Goal: Transaction & Acquisition: Obtain resource

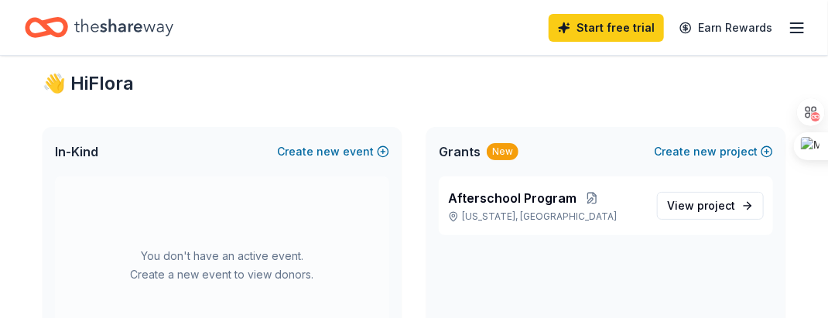
scroll to position [29, 0]
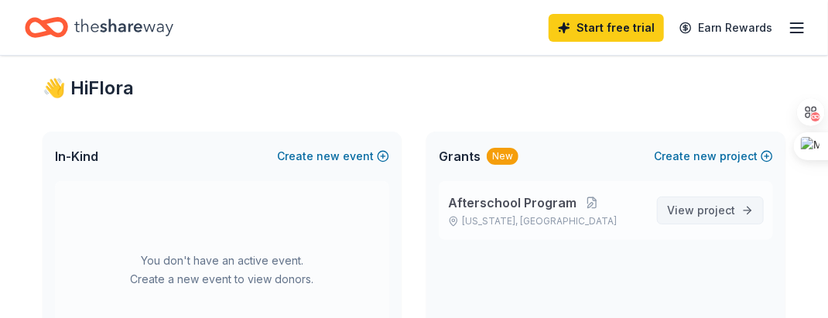
click at [720, 204] on span "project" at bounding box center [716, 210] width 38 height 13
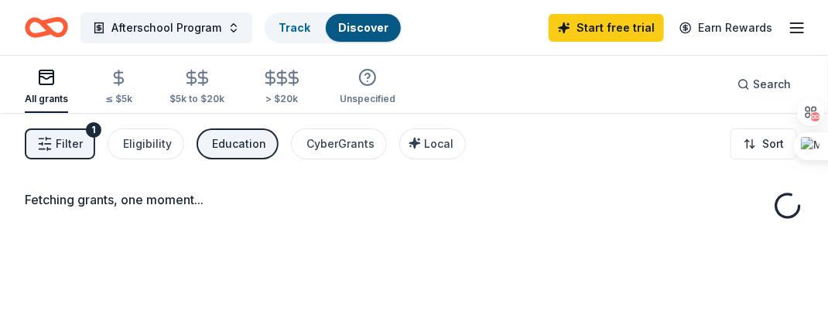
drag, startPoint x: 505, startPoint y: 155, endPoint x: 615, endPoint y: 171, distance: 110.4
click at [505, 155] on div "Filter 1 Eligibility Education CyberGrants Local Sort" at bounding box center [414, 144] width 828 height 62
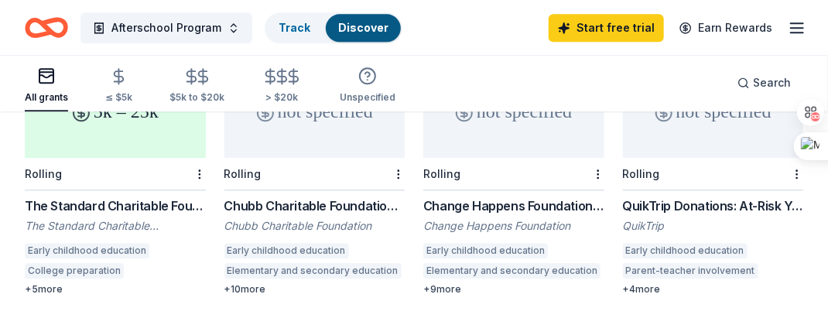
scroll to position [1288, 0]
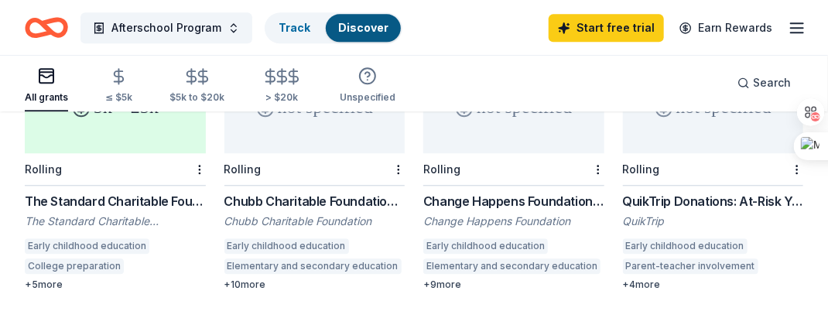
click at [666, 192] on div "QuikTrip Donations: At-Risk Youth and Early Childhood Education" at bounding box center [713, 201] width 181 height 19
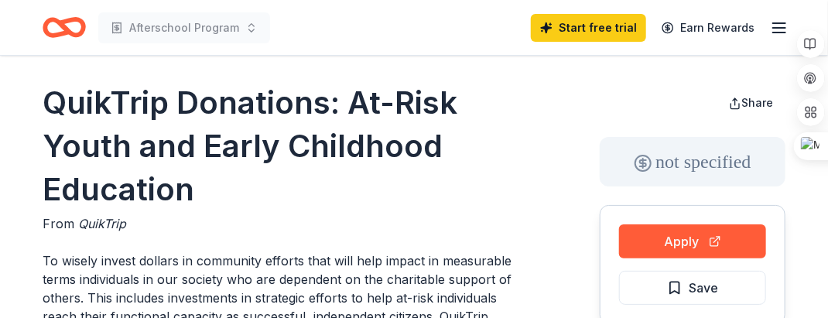
scroll to position [22, 0]
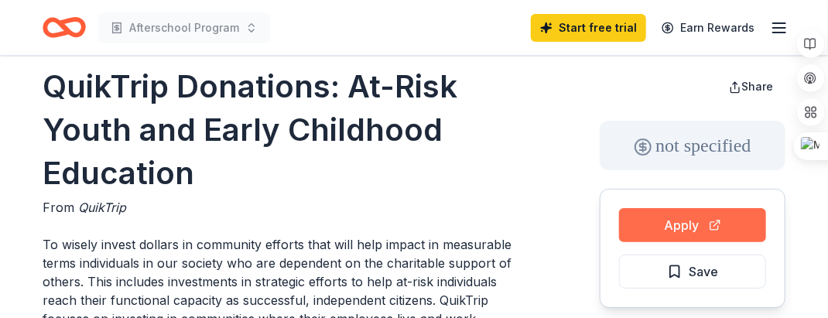
click at [697, 218] on button "Apply" at bounding box center [692, 225] width 147 height 34
